Goal: Task Accomplishment & Management: Manage account settings

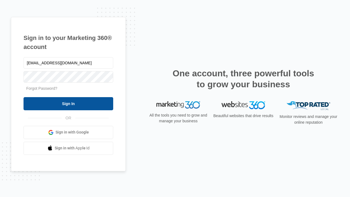
click at [68, 103] on input "Sign In" at bounding box center [69, 103] width 90 height 13
